Goal: Task Accomplishment & Management: Manage account settings

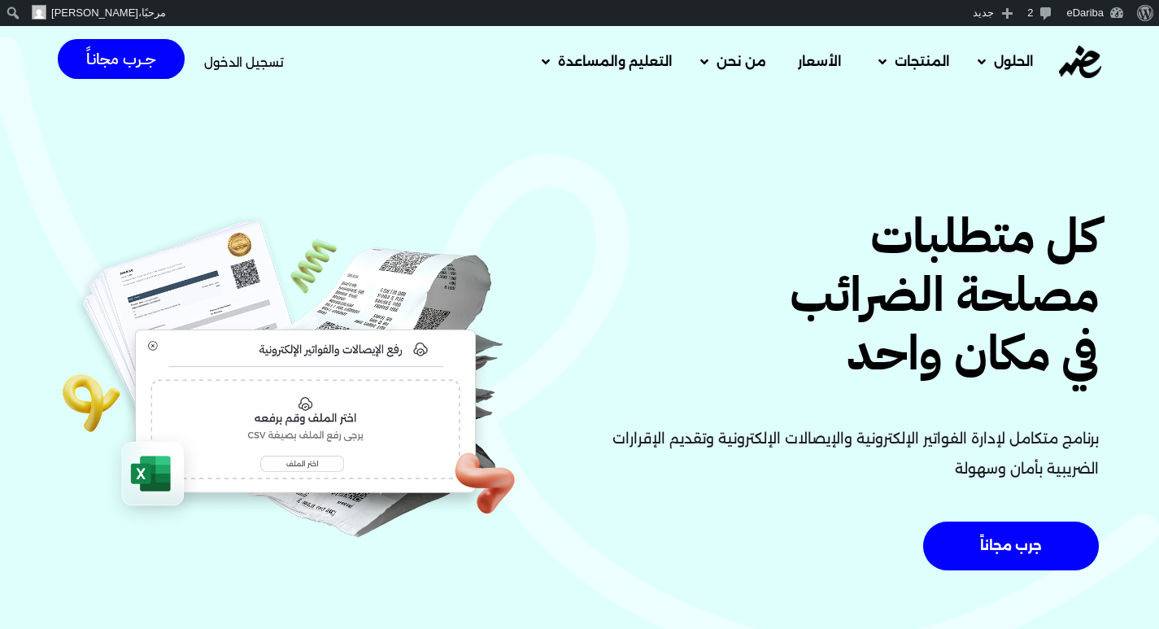
click at [267, 63] on span "تسجيل الدخول" at bounding box center [244, 62] width 80 height 12
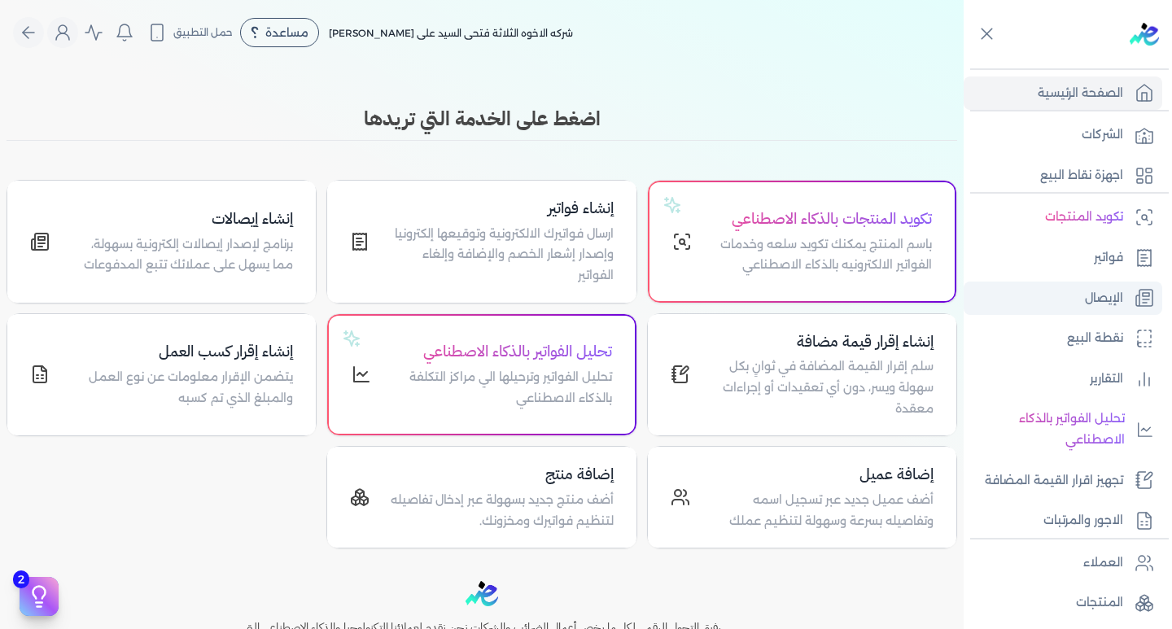
click at [1095, 298] on p "الإيصال" at bounding box center [1104, 298] width 38 height 21
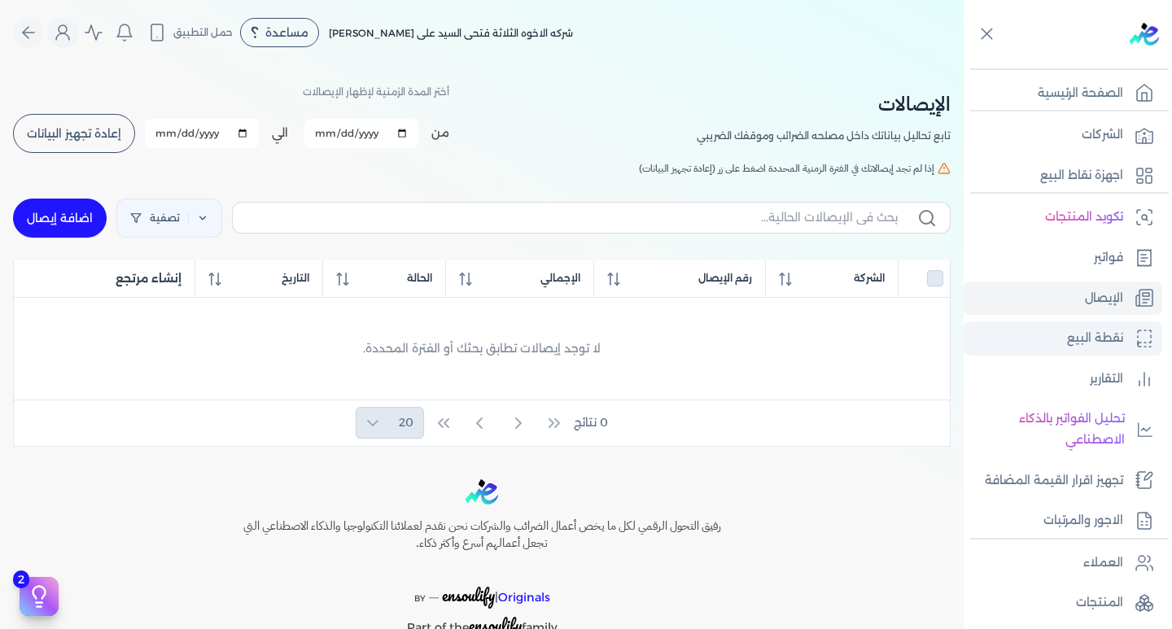
click at [1100, 336] on p "نقطة البيع" at bounding box center [1095, 338] width 56 height 21
select select "EGP"
select select "EGS"
select select "B"
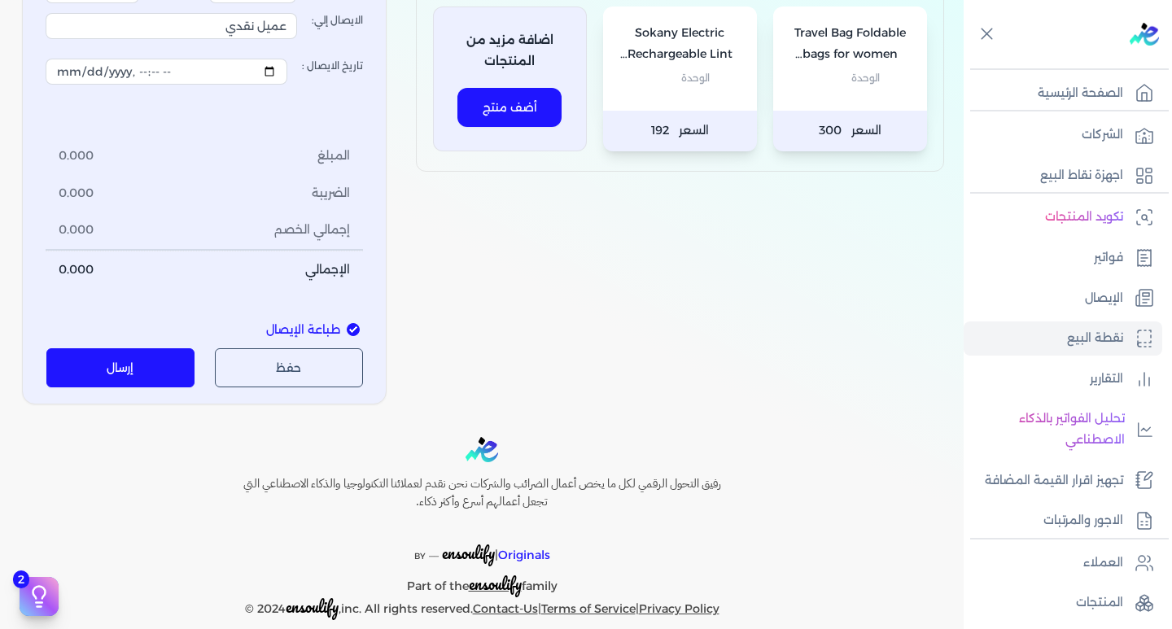
scroll to position [43, 0]
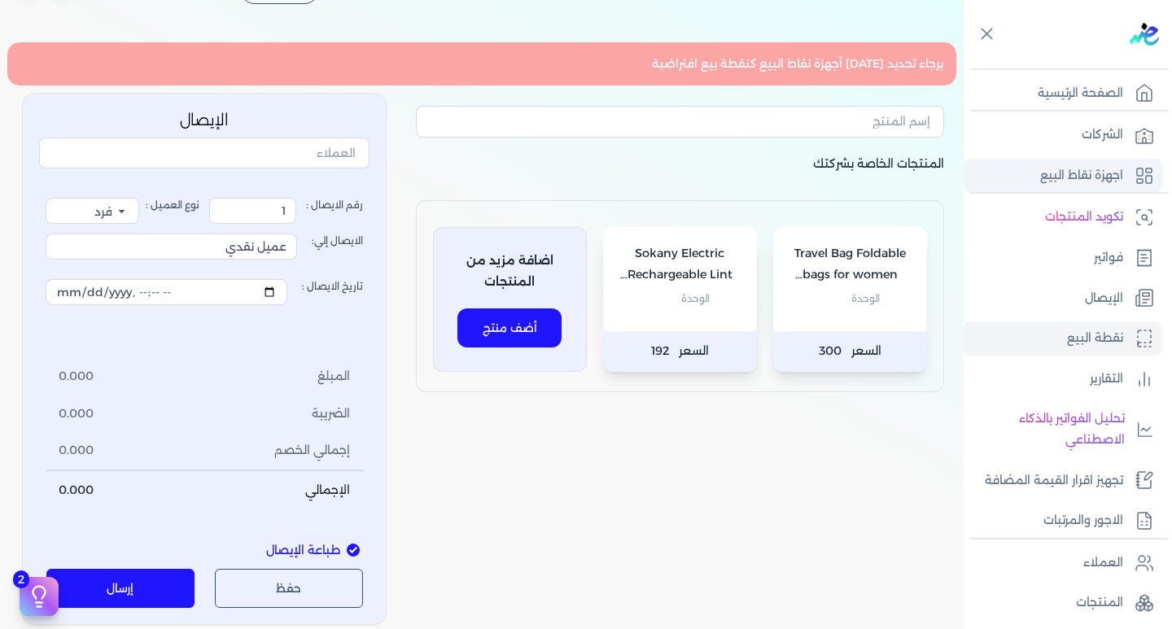
click at [1019, 180] on link "اجهزة نقاط البيع" at bounding box center [1062, 176] width 199 height 34
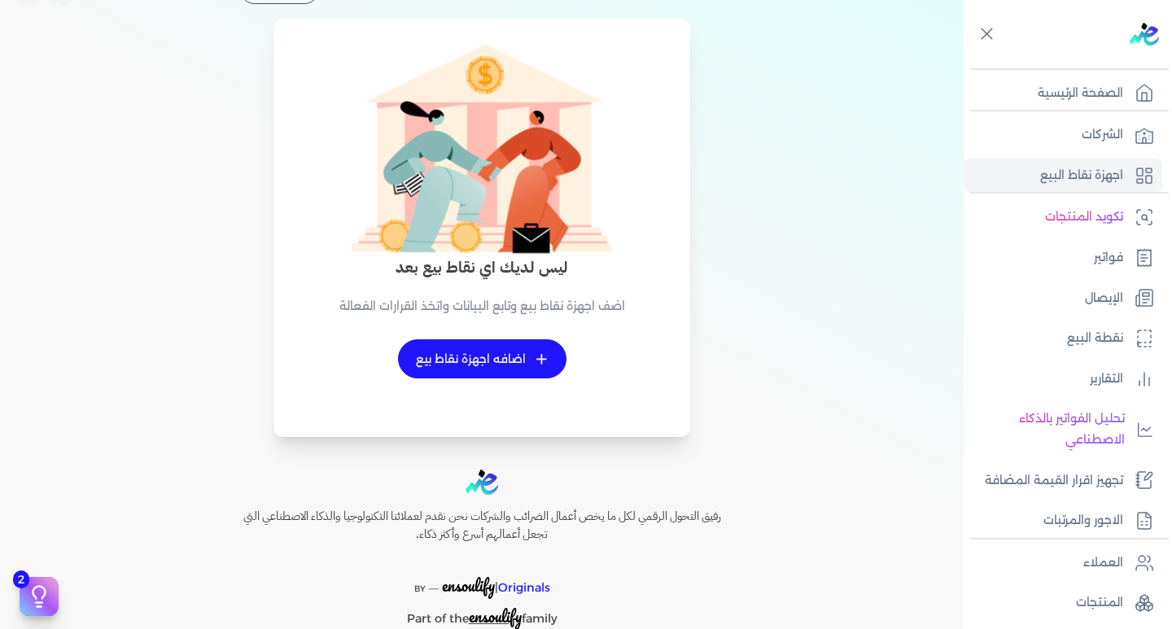
click at [531, 357] on link "+ اضافه اجهزة نقاط بيع" at bounding box center [482, 358] width 168 height 39
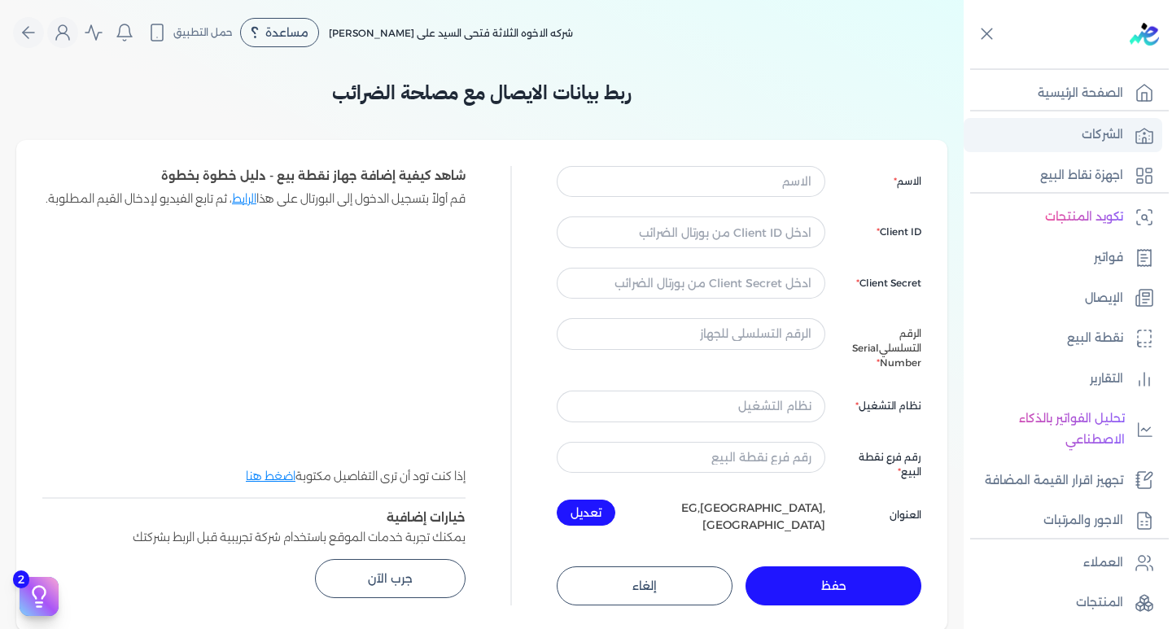
click at [1097, 129] on p "الشركات" at bounding box center [1101, 134] width 41 height 21
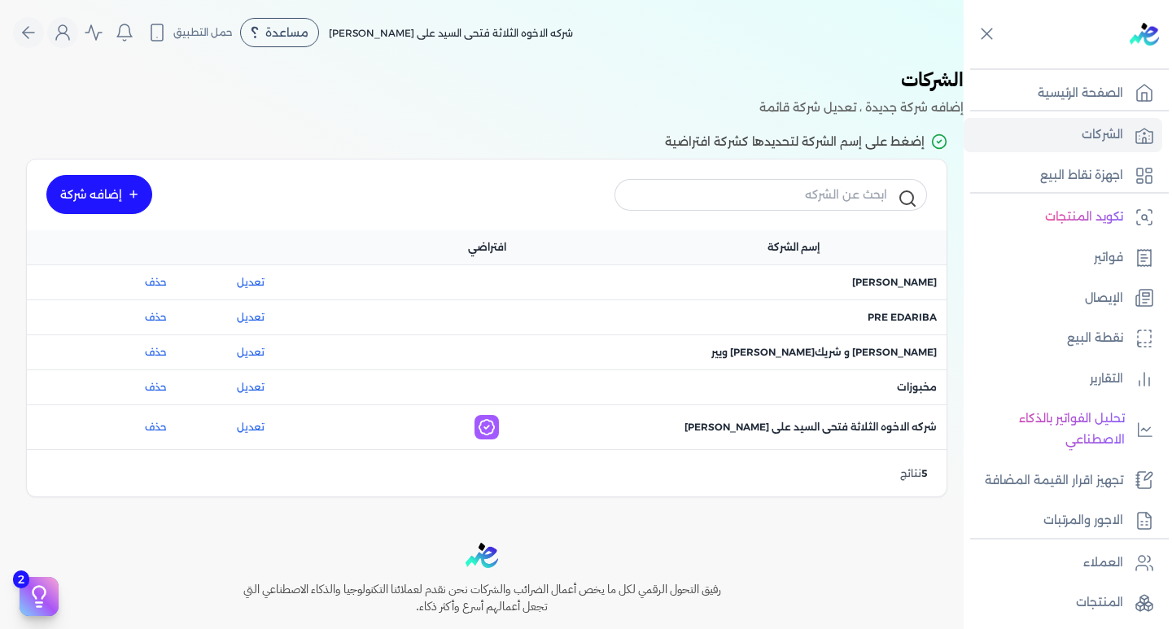
click at [854, 389] on div "اسم الشركة : مخبوزات" at bounding box center [792, 387] width 287 height 15
click at [687, 375] on div "اسم الشركة : مخبوزات" at bounding box center [793, 387] width 307 height 34
click at [915, 389] on span "اسم الشركة : مخبوزات" at bounding box center [917, 387] width 40 height 15
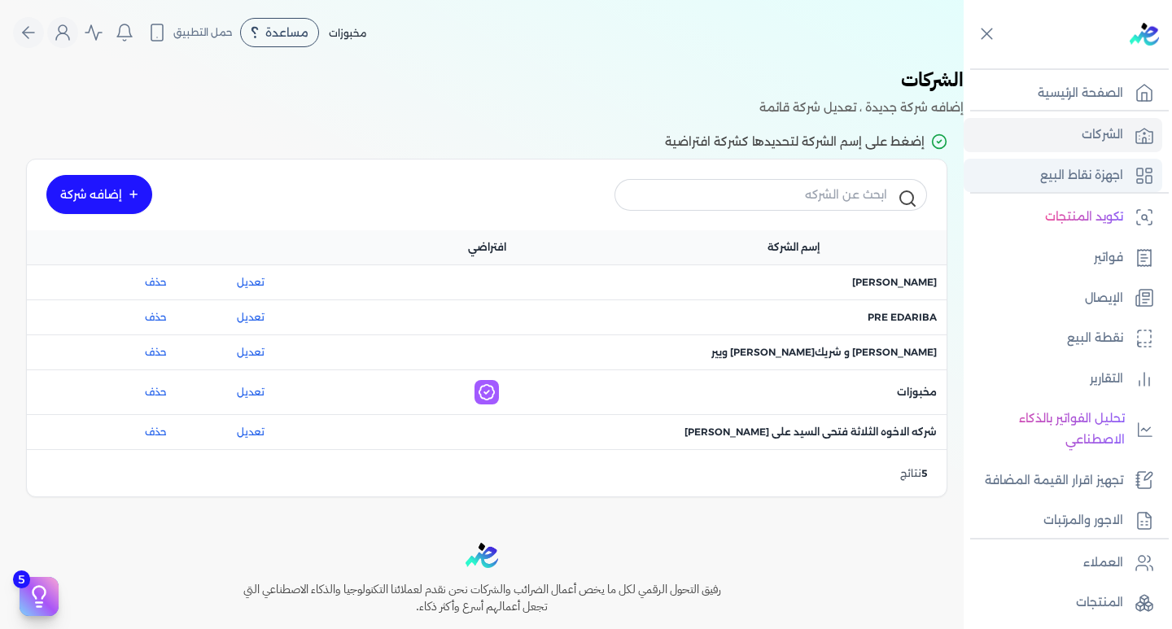
click at [1149, 178] on icon at bounding box center [1144, 176] width 20 height 20
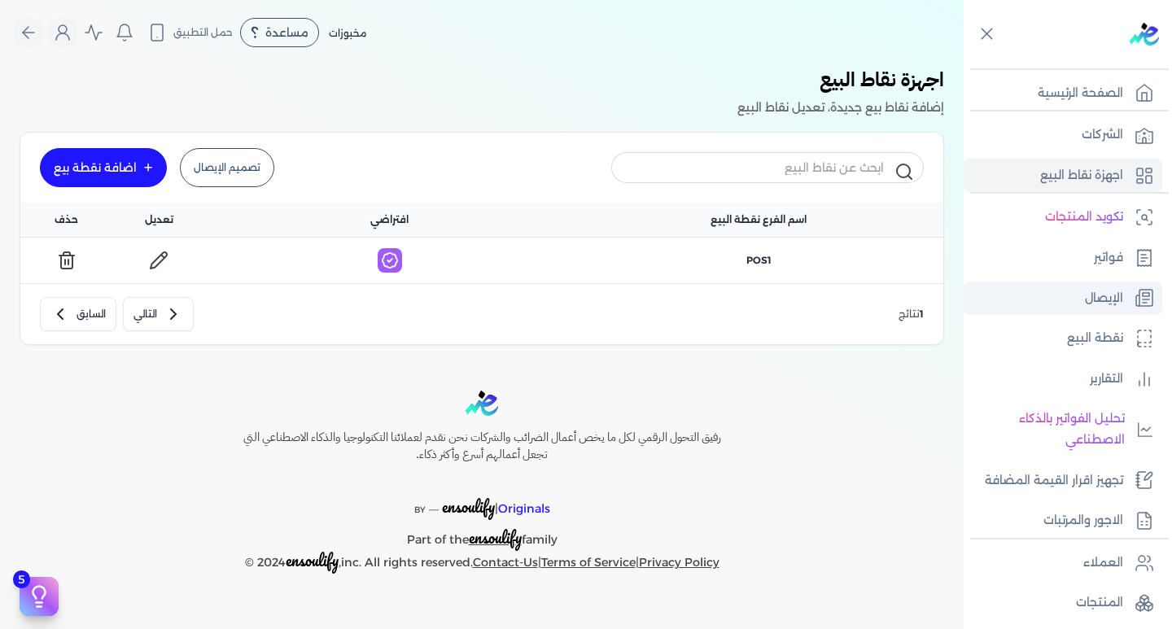
click at [1137, 305] on icon at bounding box center [1144, 298] width 20 height 20
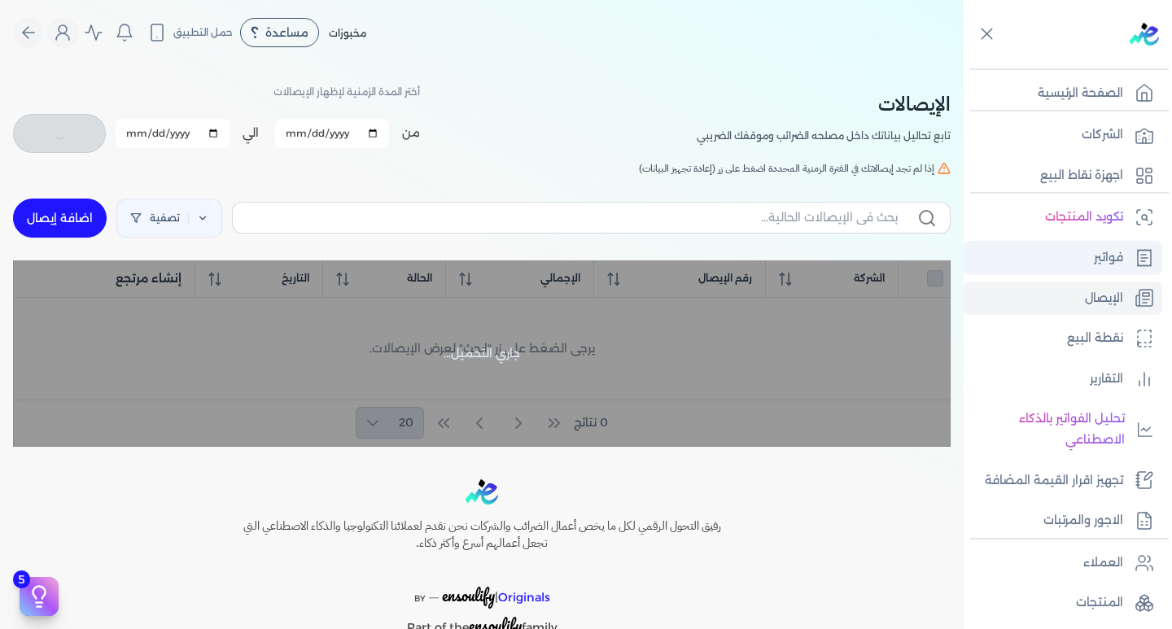
checkbox input "false"
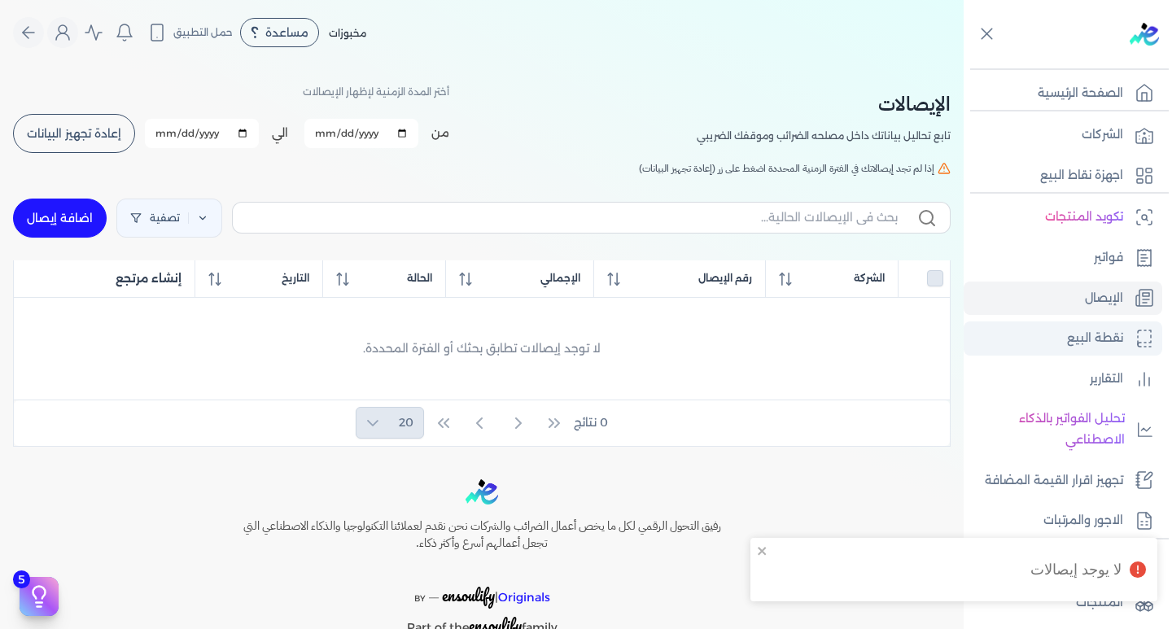
click at [1069, 341] on p "نقطة البيع" at bounding box center [1095, 338] width 56 height 21
select select
select select "EGP"
select select "EGS"
select select "B"
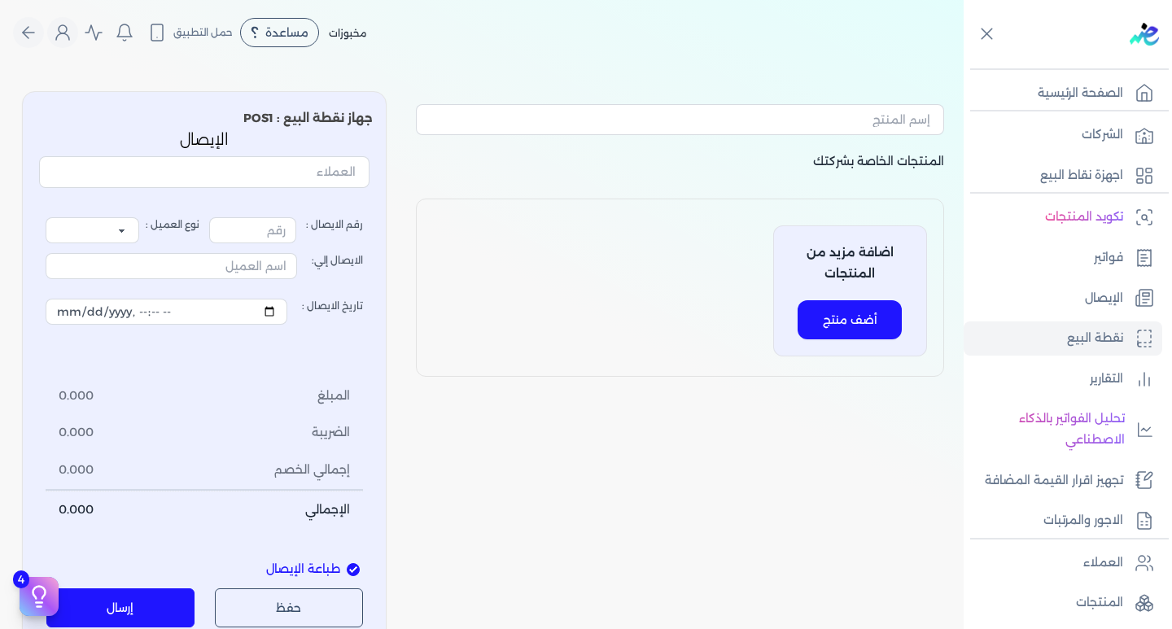
type input "1"
select select "P"
type input "عميل نقدي"
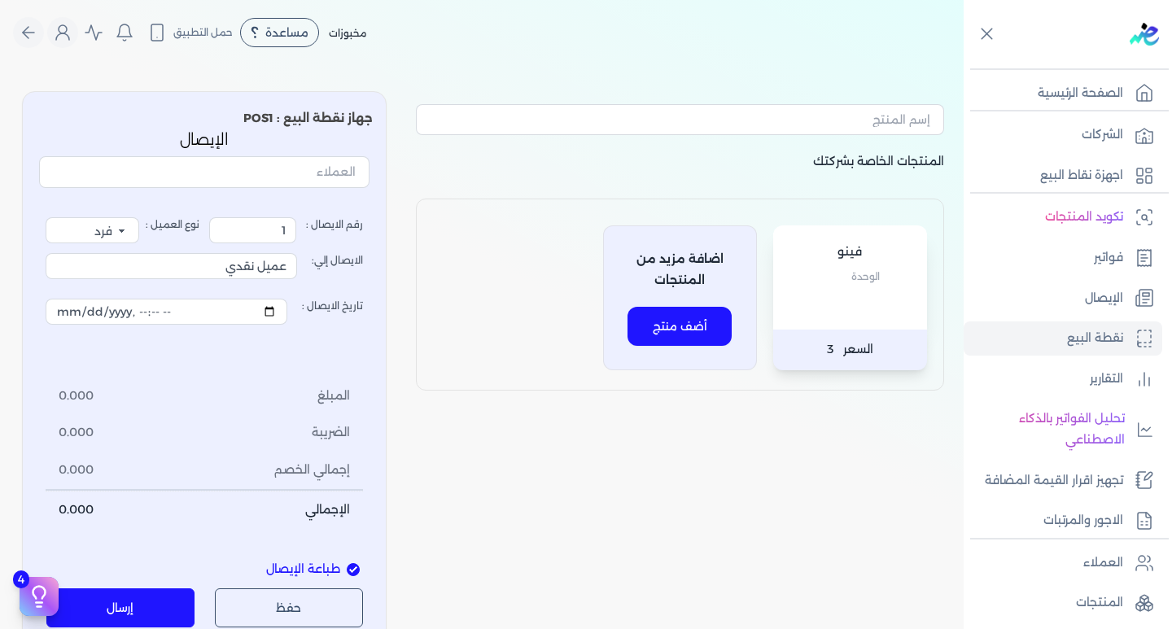
click at [683, 326] on button "أضف منتج" at bounding box center [679, 326] width 104 height 39
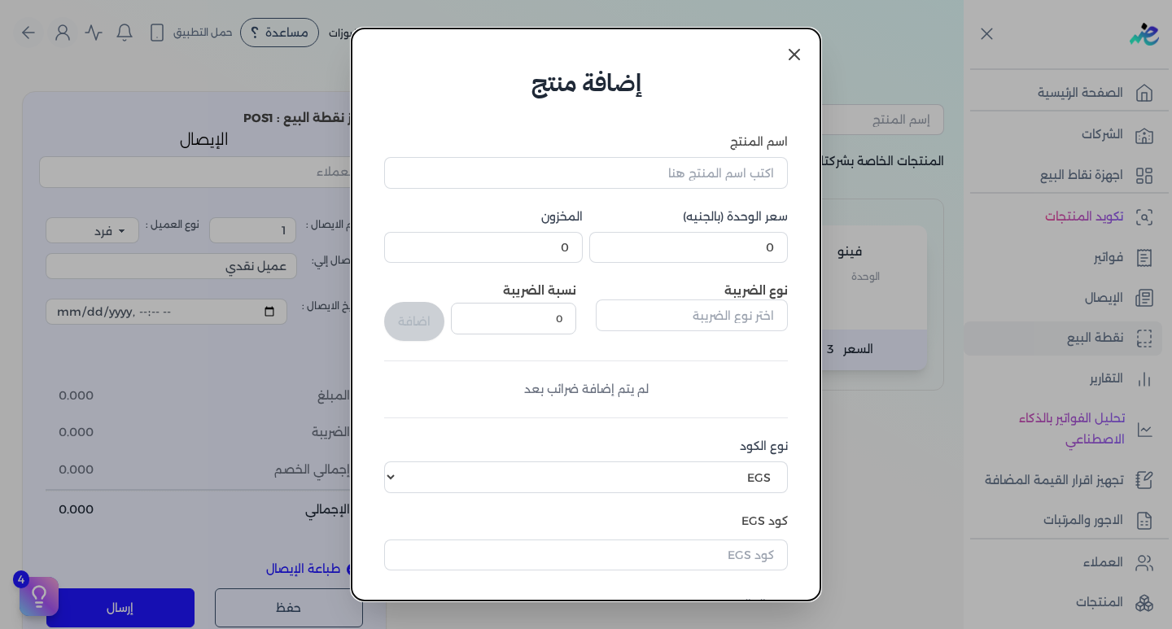
click at [784, 56] on icon at bounding box center [794, 55] width 20 height 20
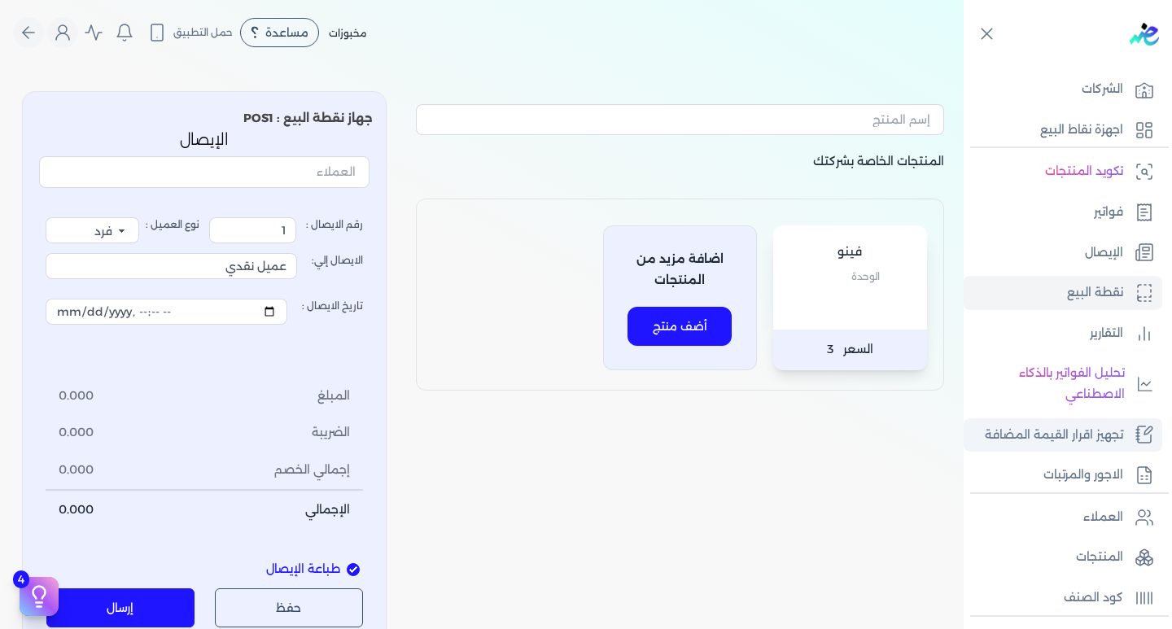
scroll to position [81, 0]
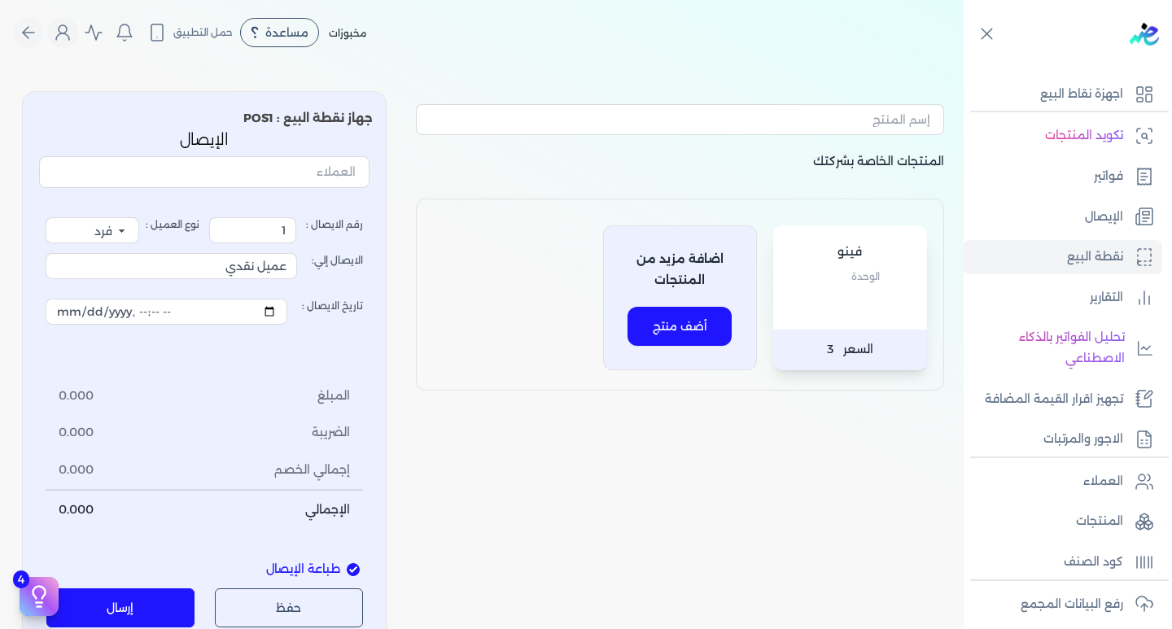
click at [650, 318] on button "أضف منتج" at bounding box center [679, 326] width 104 height 39
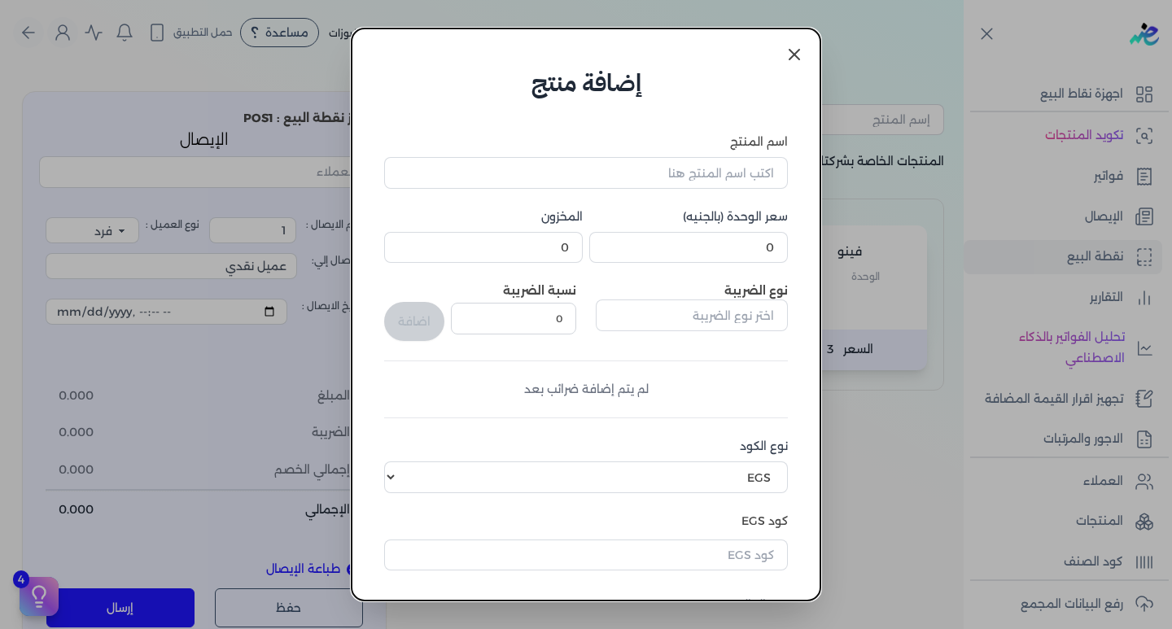
click at [857, 392] on dialog "إضافة منتج اسم المنتج سعر الوحدة (بالجنيه) 0 المخزون 0 نوع الضريبة نسبة الضريبة…" at bounding box center [586, 314] width 1172 height 629
click at [785, 58] on icon at bounding box center [794, 55] width 20 height 20
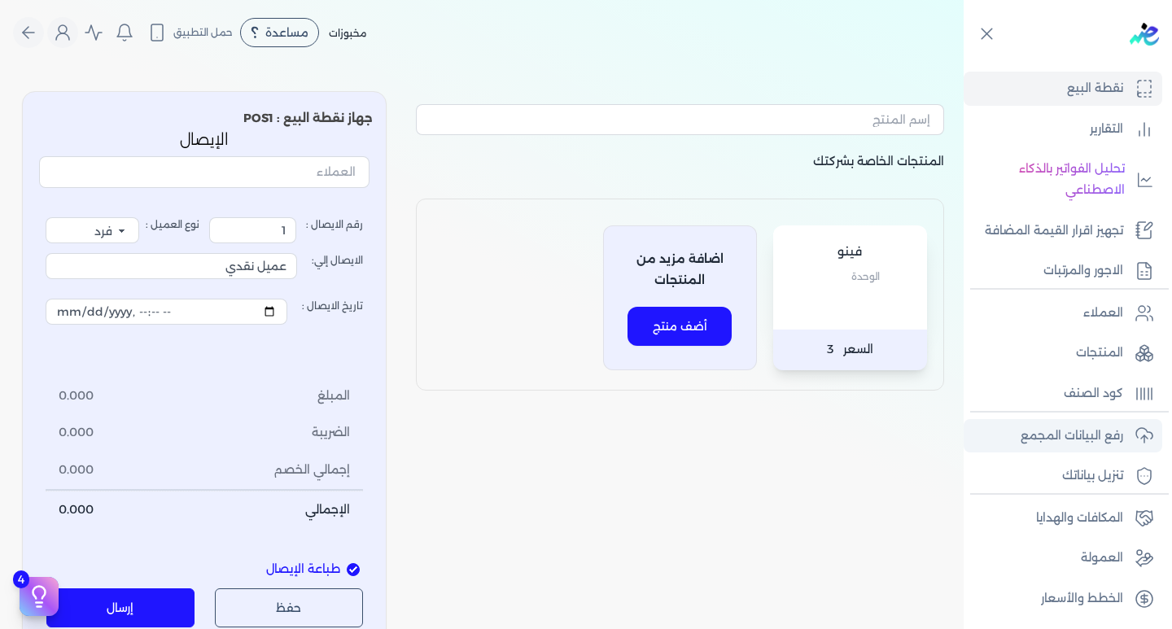
scroll to position [87, 0]
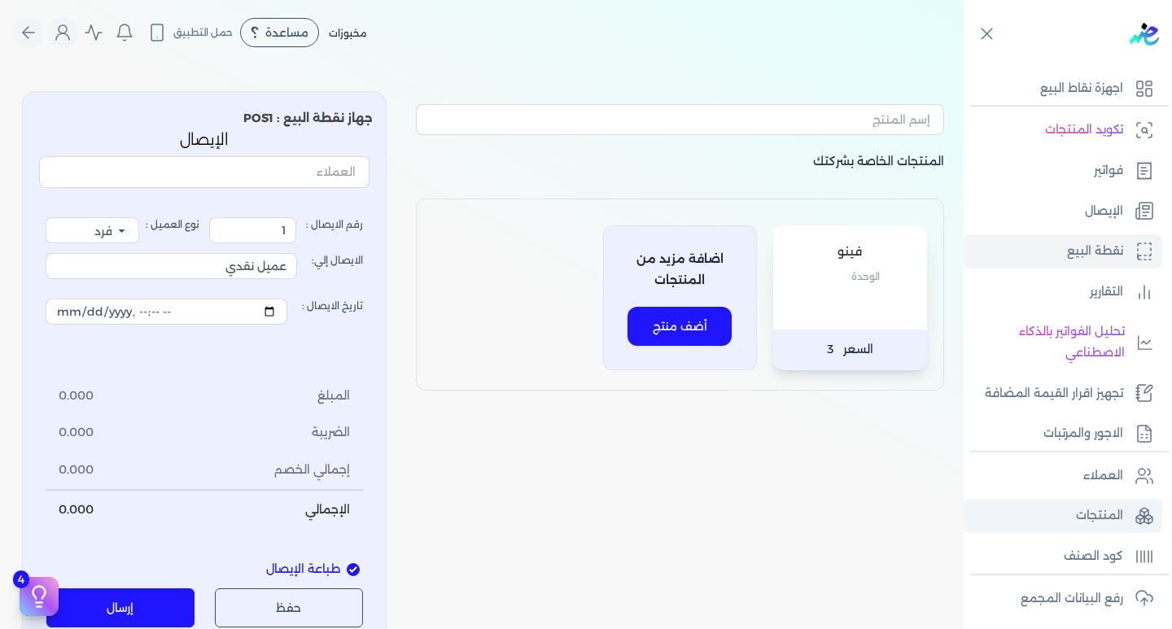
click at [1094, 504] on link "المنتجات" at bounding box center [1062, 516] width 199 height 34
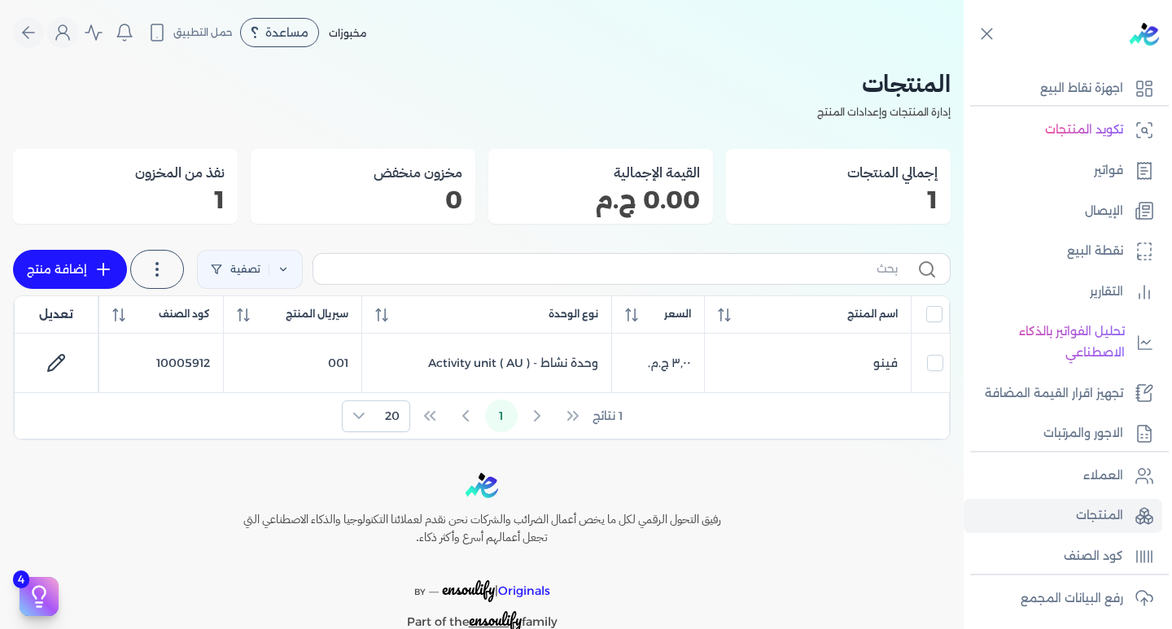
click at [93, 261] on link "إضافة منتج" at bounding box center [70, 269] width 114 height 39
select select "EGS"
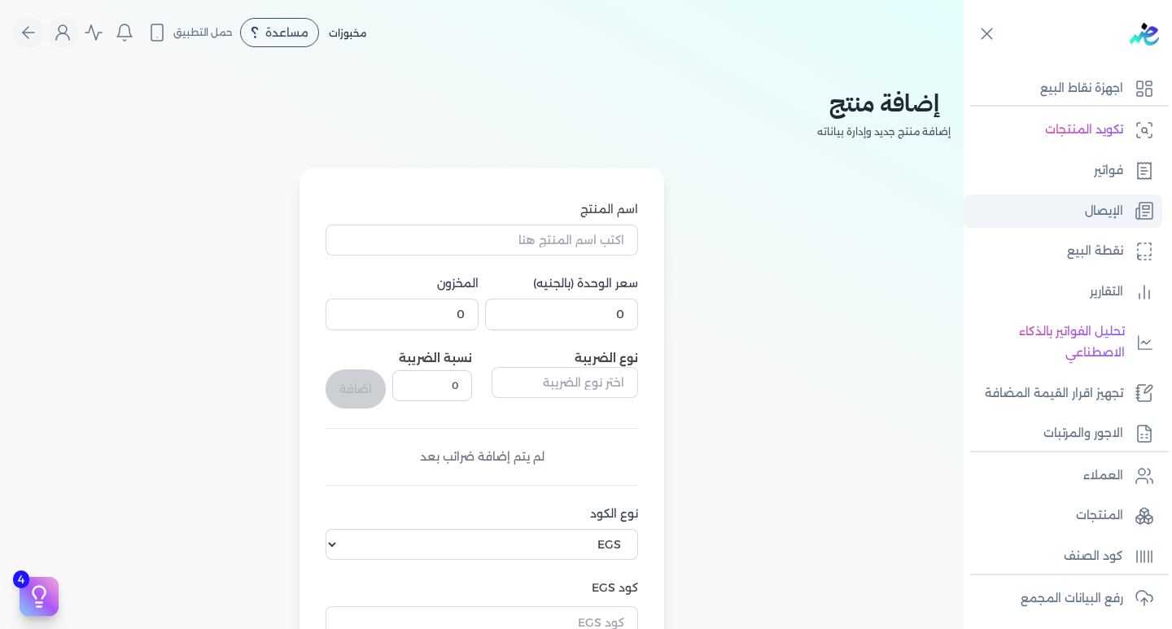
click at [1082, 201] on link "الإيصال" at bounding box center [1062, 211] width 199 height 34
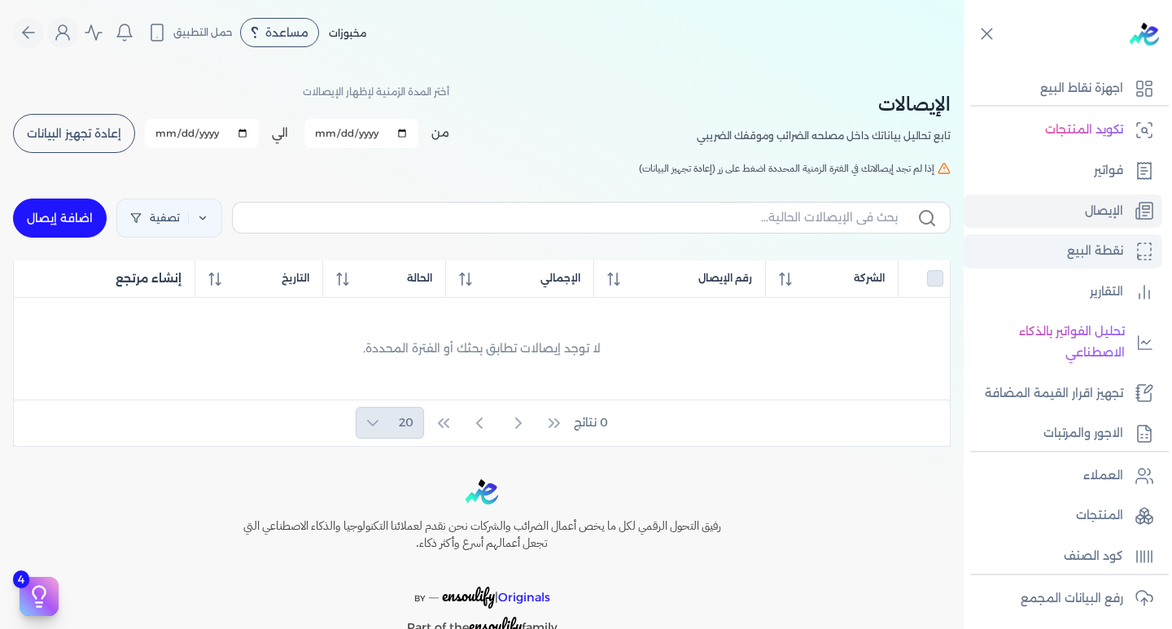
click at [1104, 247] on p "نقطة البيع" at bounding box center [1095, 251] width 56 height 21
select select "EGP"
select select "EGS"
select select "B"
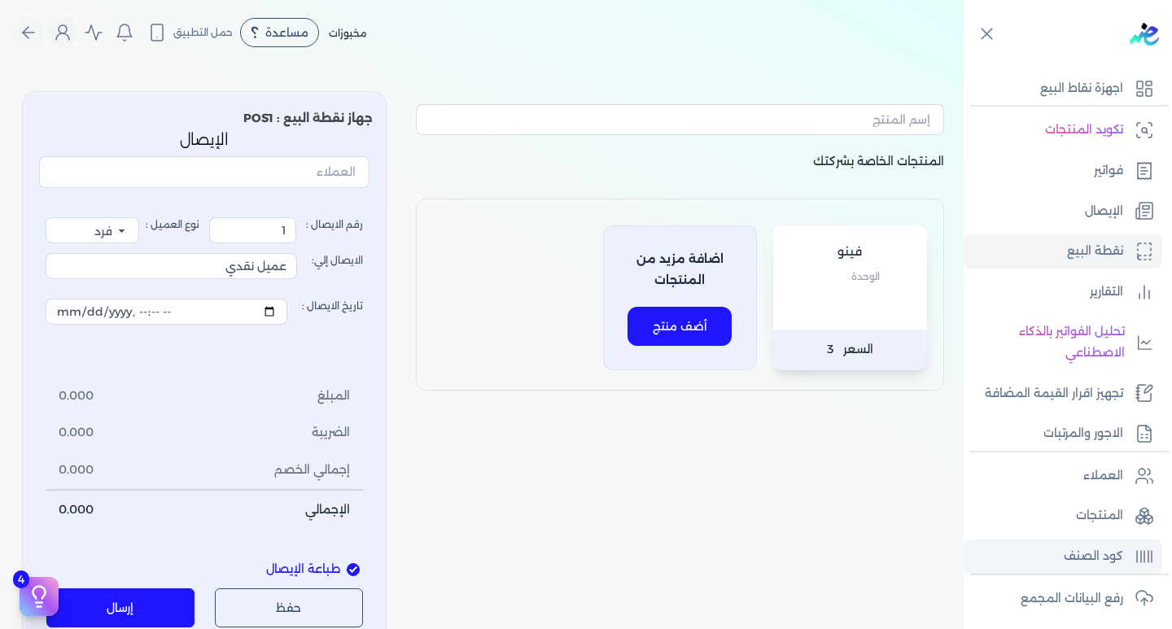
click at [1097, 548] on p "كود الصنف" at bounding box center [1092, 556] width 59 height 21
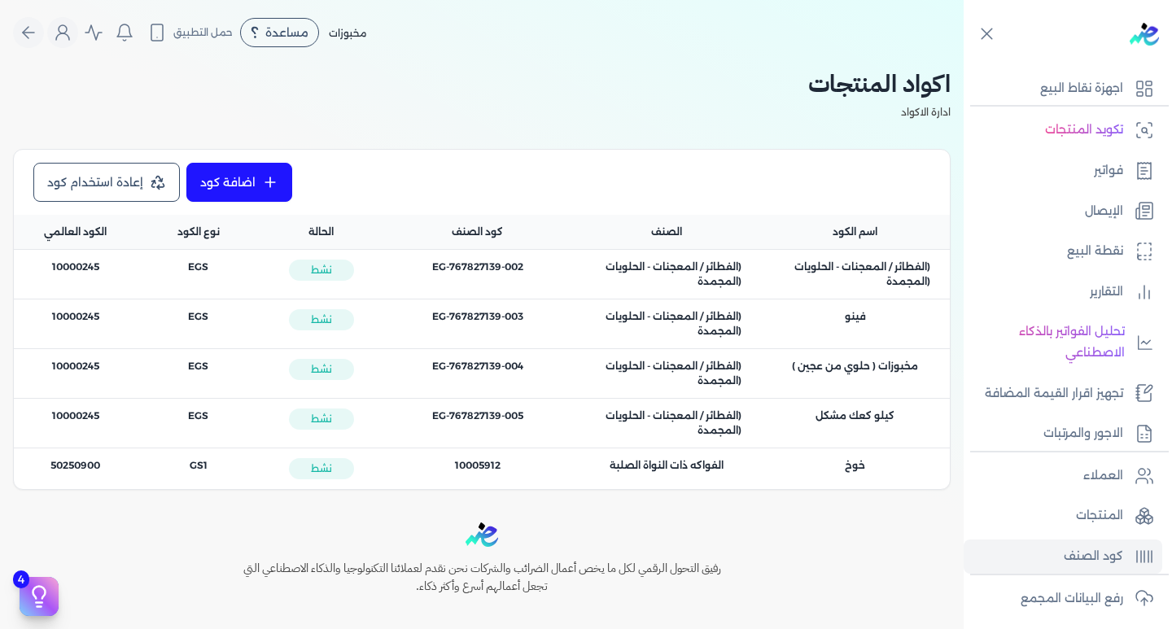
click at [234, 175] on link "اضافة كود" at bounding box center [239, 182] width 106 height 39
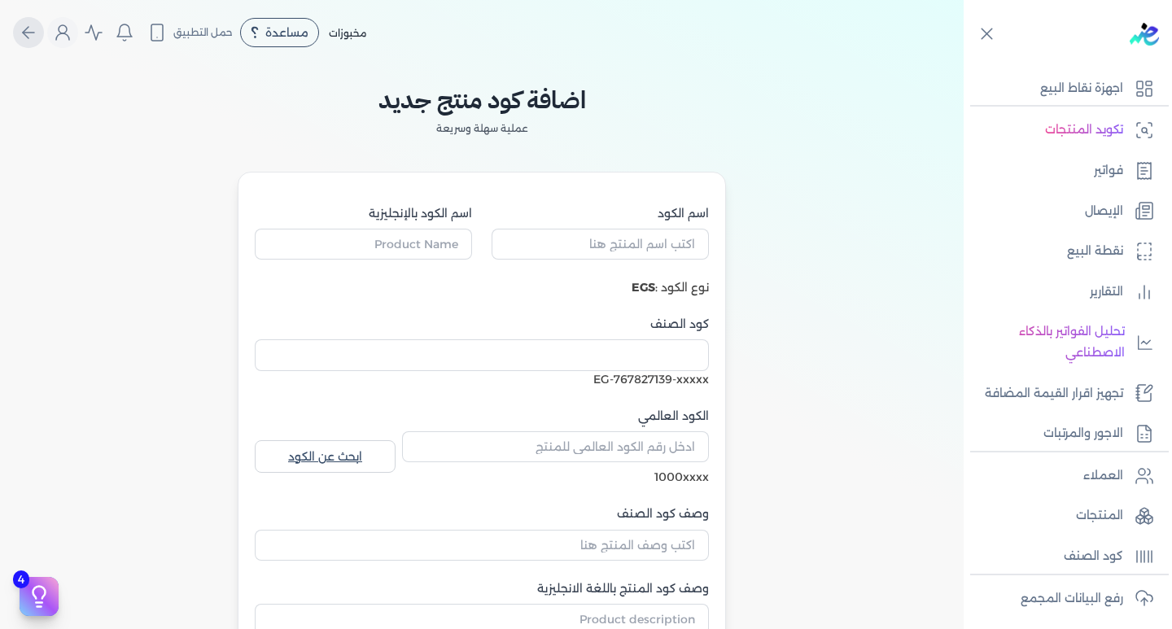
click at [36, 29] on icon "Global" at bounding box center [29, 33] width 20 height 20
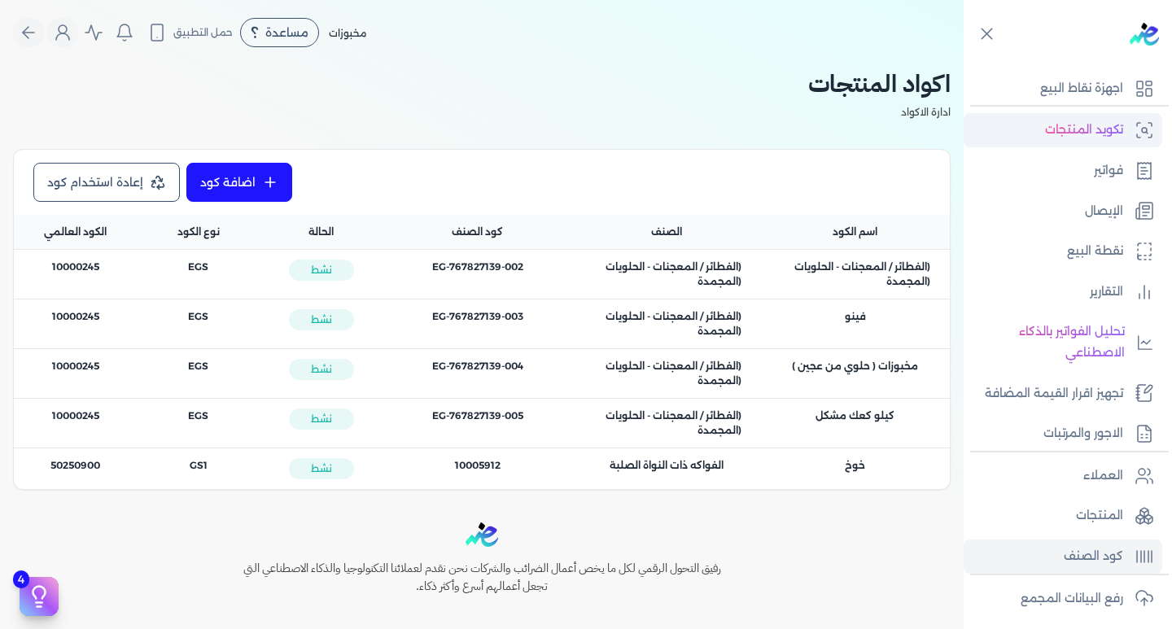
click at [1107, 136] on p "تكويد المنتجات" at bounding box center [1084, 130] width 78 height 21
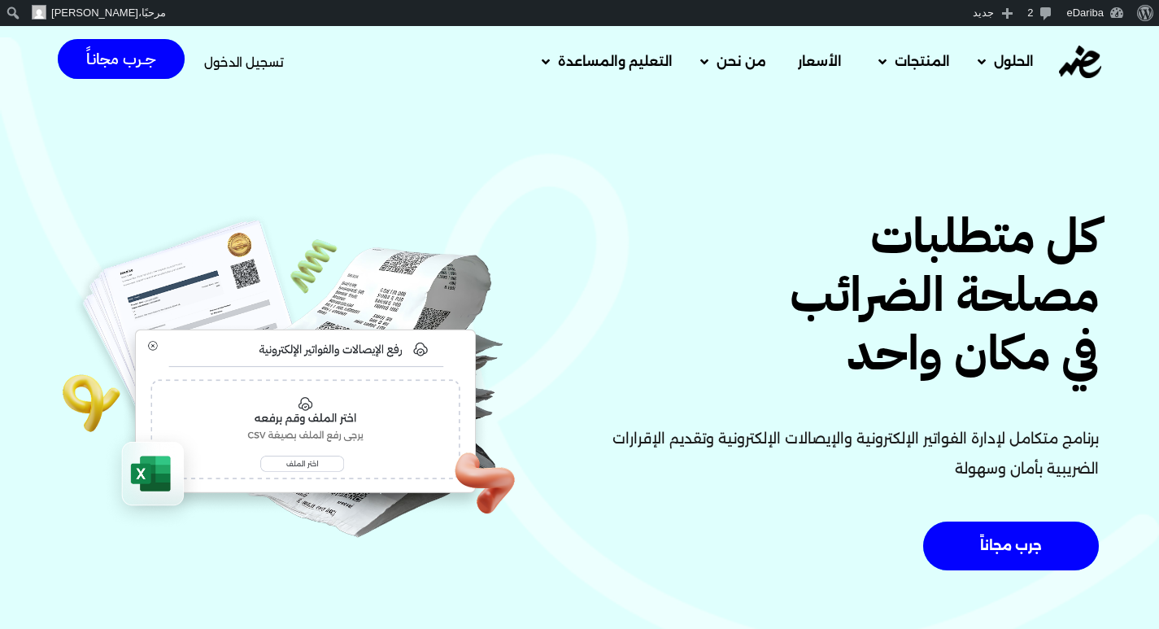
click at [241, 60] on span "تسجيل الدخول" at bounding box center [244, 62] width 80 height 12
